Goal: Task Accomplishment & Management: Manage account settings

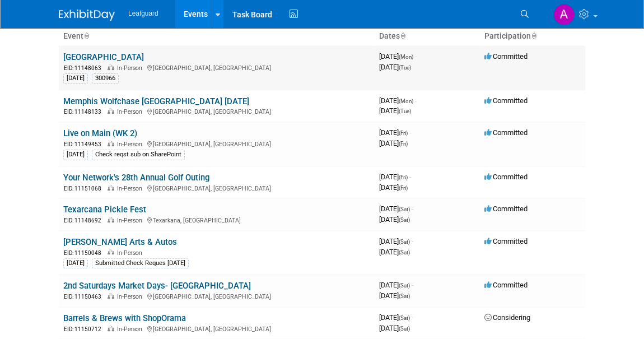
scroll to position [101, 0]
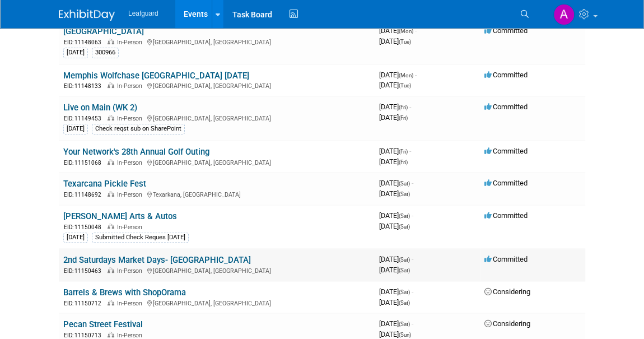
click at [162, 255] on link "2nd Saturdays Market Days- [GEOGRAPHIC_DATA]" at bounding box center [157, 260] width 188 height 10
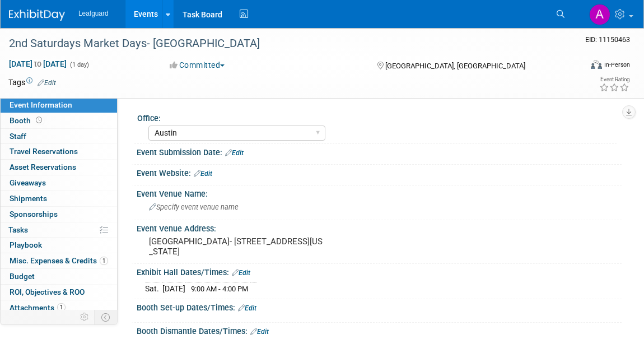
select select "Austin"
select select "No"
select select "Credit Card"
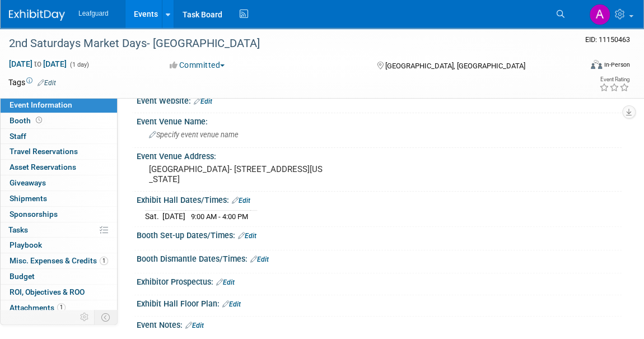
scroll to position [50, 0]
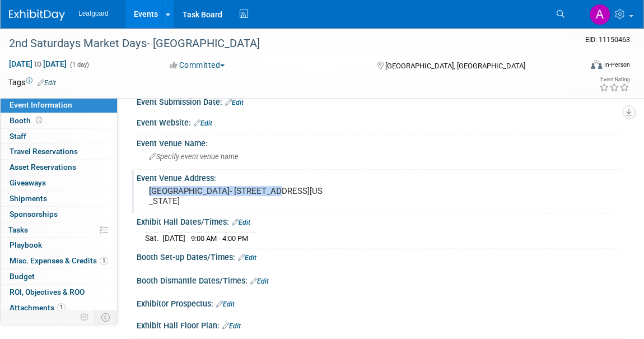
drag, startPoint x: 148, startPoint y: 187, endPoint x: 268, endPoint y: 187, distance: 120.3
click at [268, 187] on div "Historic Downtown Georgetown- 116 W 8TH ST, GEORGETOWN, Texas 78626" at bounding box center [237, 196] width 185 height 26
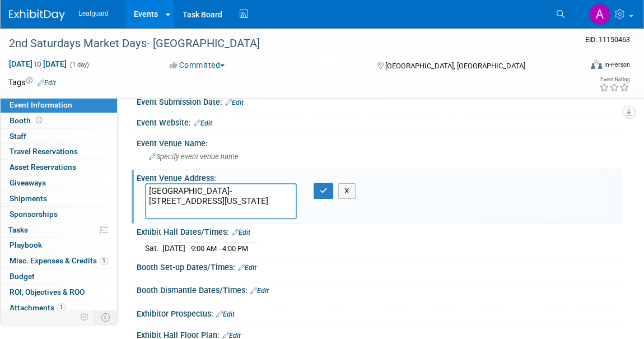
drag, startPoint x: 268, startPoint y: 189, endPoint x: 149, endPoint y: 189, distance: 118.7
click at [149, 189] on textarea "Historic Downtown Georgetown- 116 W 8TH ST, GEORGETOWN, Texas 78626" at bounding box center [221, 201] width 152 height 36
click at [319, 193] on button "button" at bounding box center [323, 191] width 20 height 16
